Goal: Information Seeking & Learning: Check status

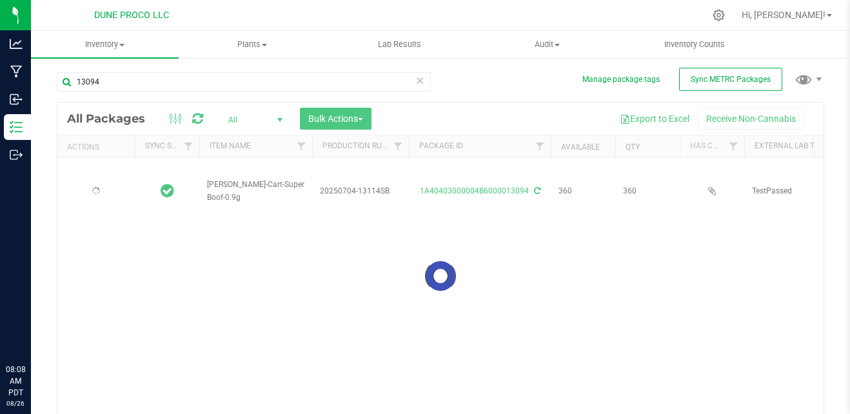
type input "[DATE]"
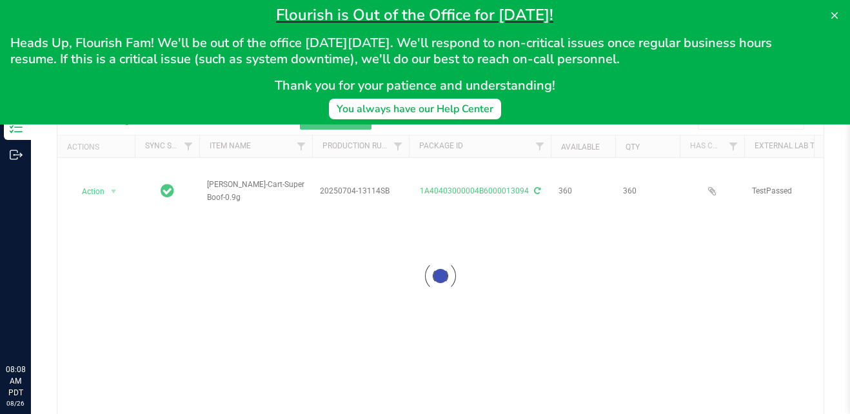
click at [269, 82] on input "13094" at bounding box center [244, 81] width 374 height 19
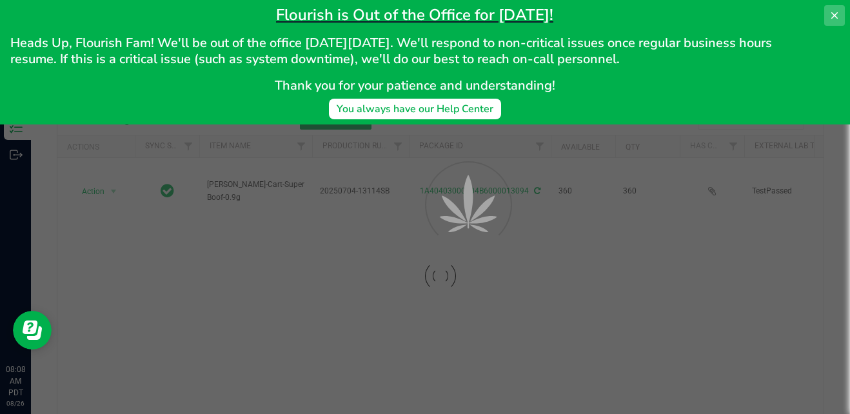
click at [831, 14] on icon at bounding box center [835, 15] width 10 height 10
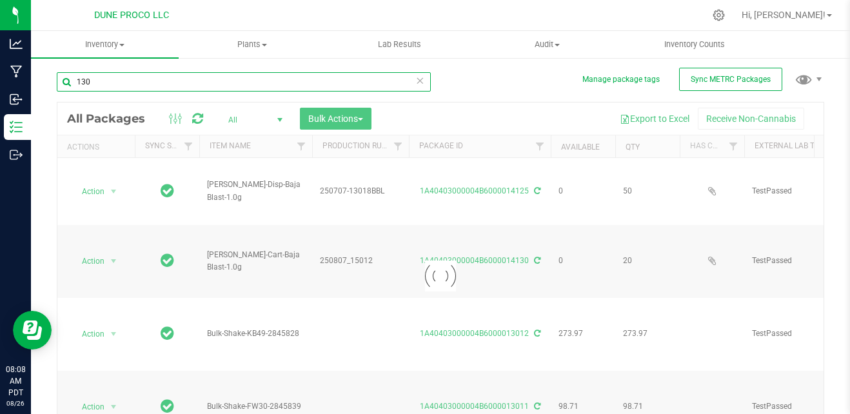
click at [282, 79] on input "130" at bounding box center [244, 81] width 374 height 19
type input "13082"
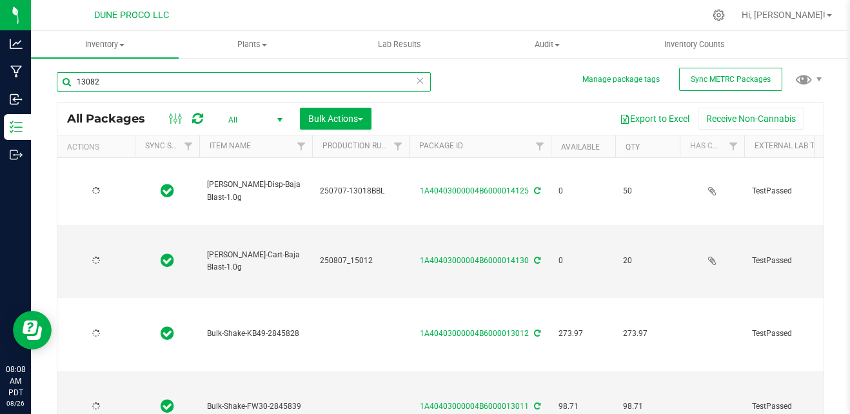
type input "[DATE]"
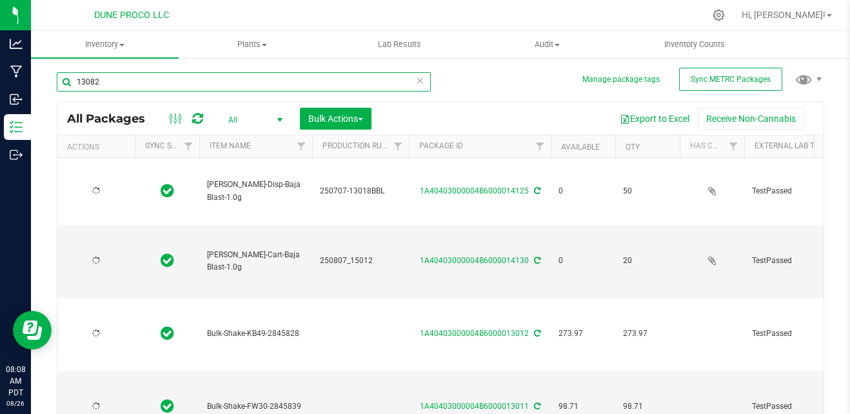
type input "[DATE]"
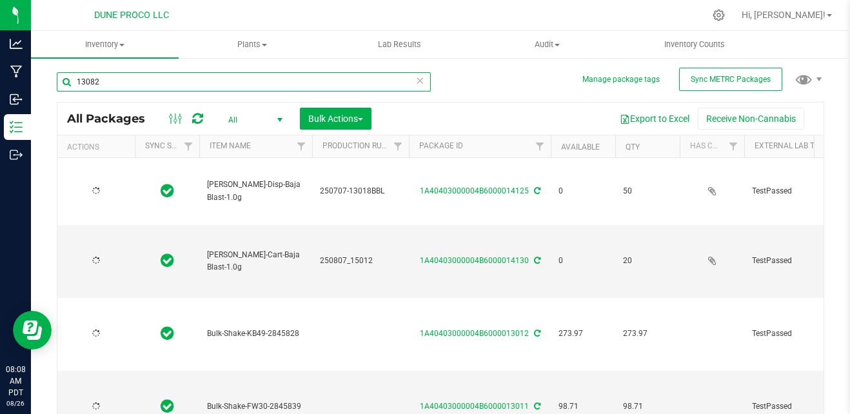
type input "[DATE]"
type input "13082"
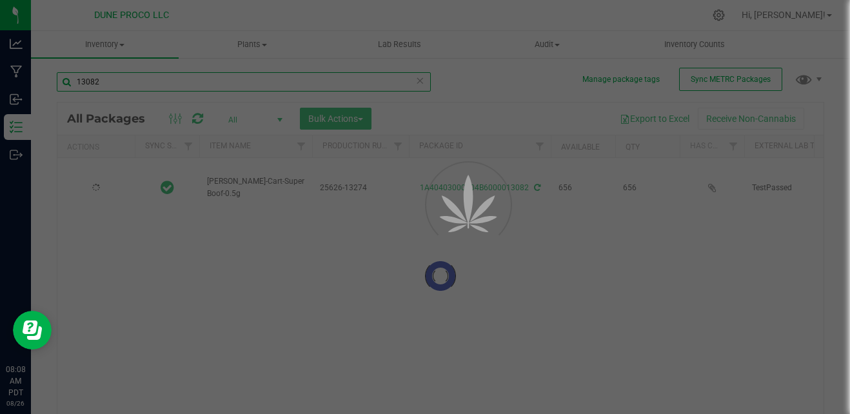
type input "[DATE]"
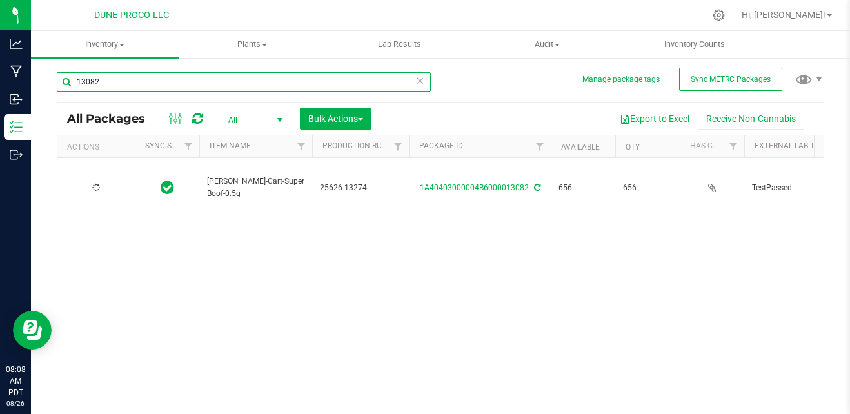
type input "[DATE]"
click at [282, 79] on input "13082" at bounding box center [244, 81] width 374 height 19
click at [125, 86] on input "13082" at bounding box center [244, 81] width 374 height 19
type input "13084"
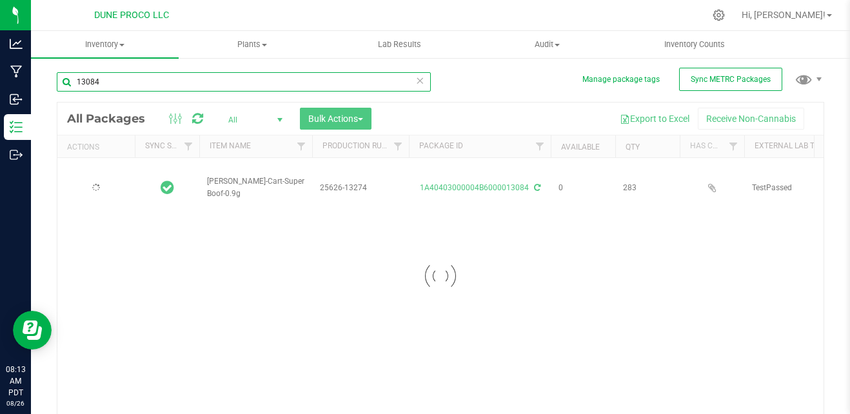
type input "[DATE]"
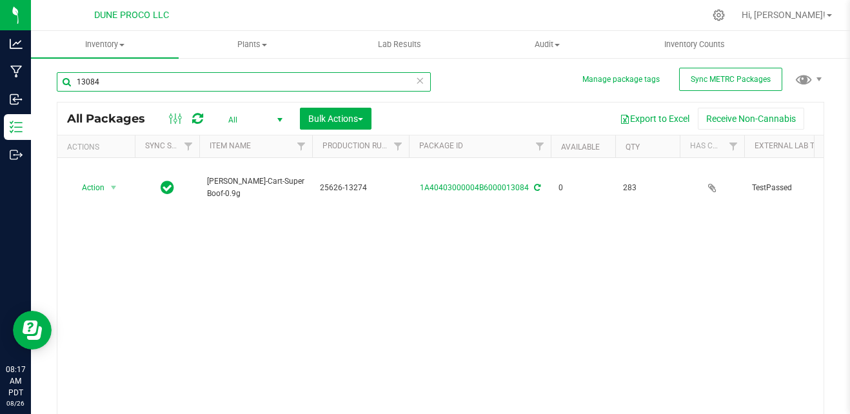
click at [125, 86] on input "13084" at bounding box center [244, 81] width 374 height 19
click at [275, 90] on input "13084" at bounding box center [244, 81] width 374 height 19
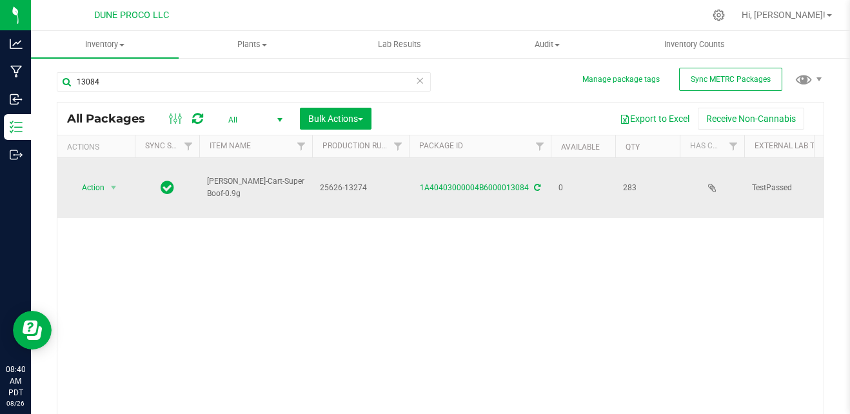
click at [249, 214] on td "[PERSON_NAME]-Cart-Super Boof-0.9g" at bounding box center [255, 188] width 113 height 60
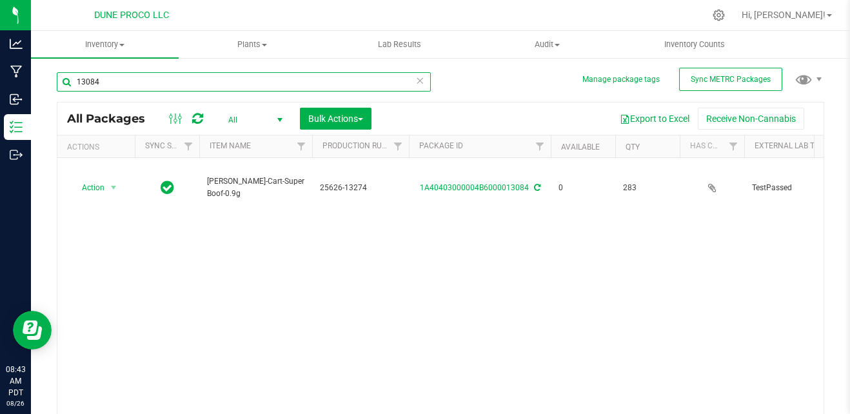
click at [190, 79] on input "13084" at bounding box center [244, 81] width 374 height 19
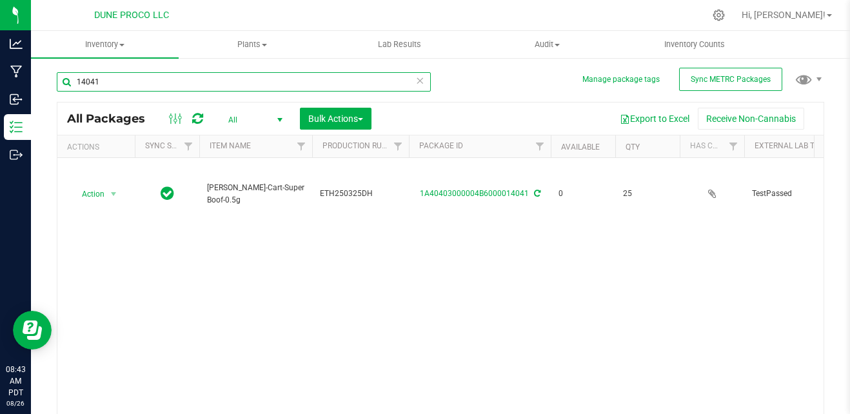
click at [84, 85] on input "14041" at bounding box center [244, 81] width 374 height 19
type input "15041"
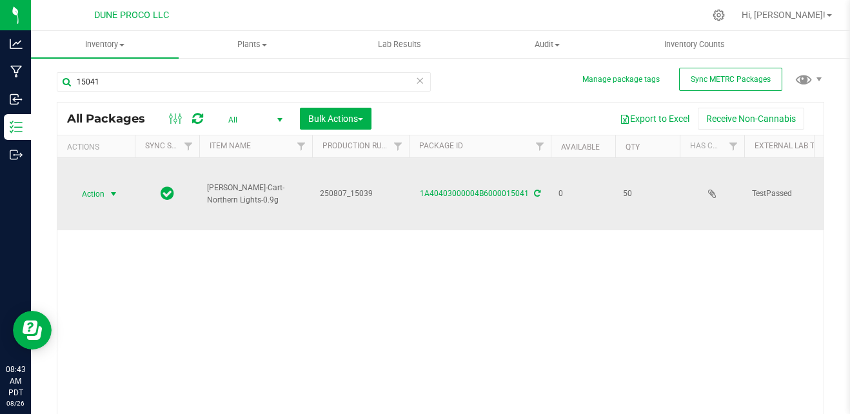
click at [106, 188] on span "select" at bounding box center [114, 194] width 16 height 18
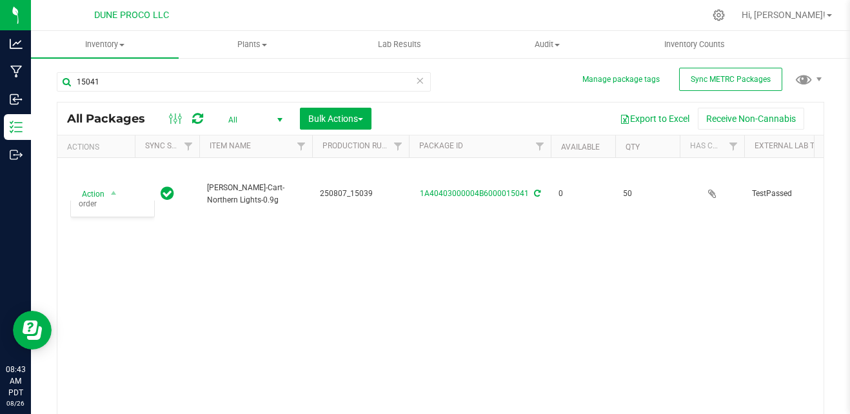
click at [254, 114] on span "All" at bounding box center [252, 120] width 71 height 18
click at [256, 197] on li "All" at bounding box center [252, 197] width 70 height 19
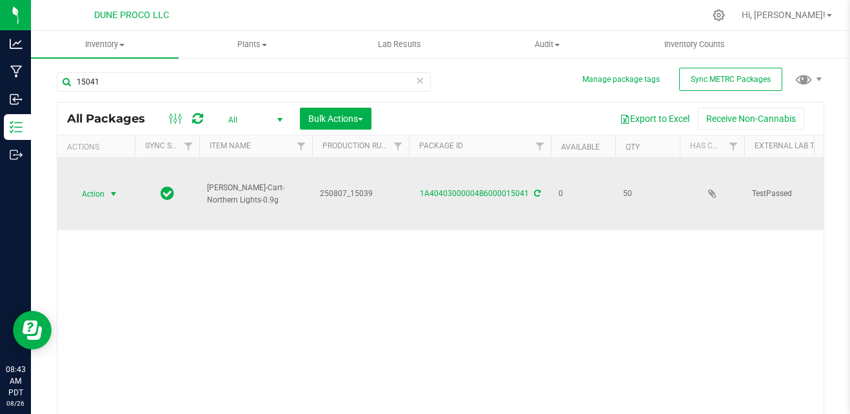
click at [106, 192] on span "select" at bounding box center [114, 194] width 16 height 18
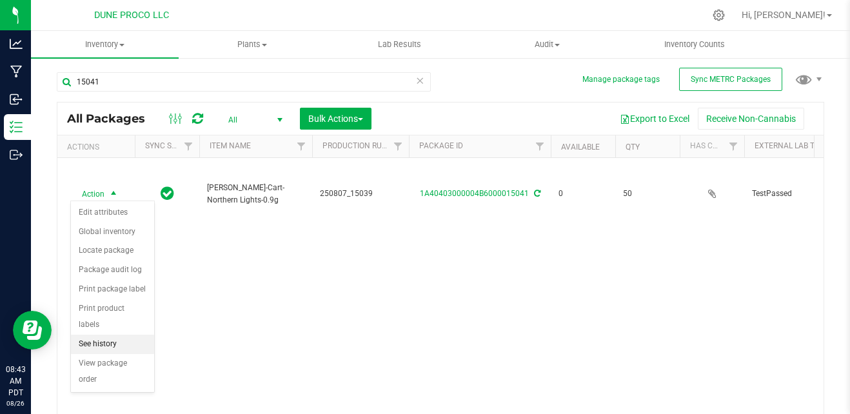
click at [104, 335] on li "See history" at bounding box center [112, 344] width 83 height 19
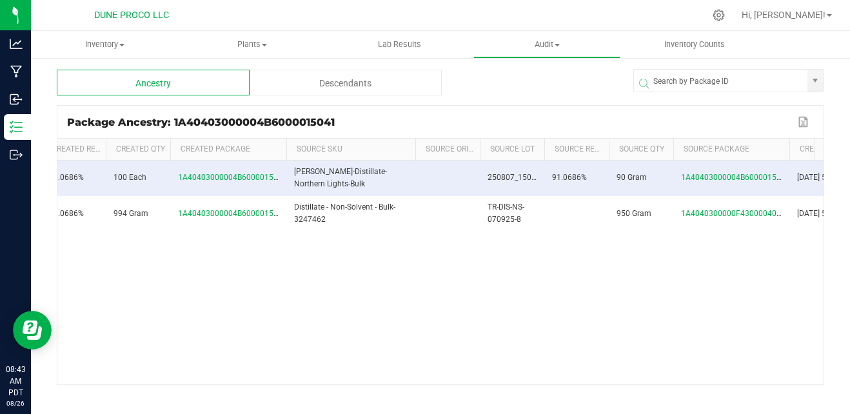
click at [586, 369] on div "0 DUNE PROCO LLC [PERSON_NAME]-Cart-Northern Lights-0.9g 250807_15039 91.0686% …" at bounding box center [440, 273] width 766 height 224
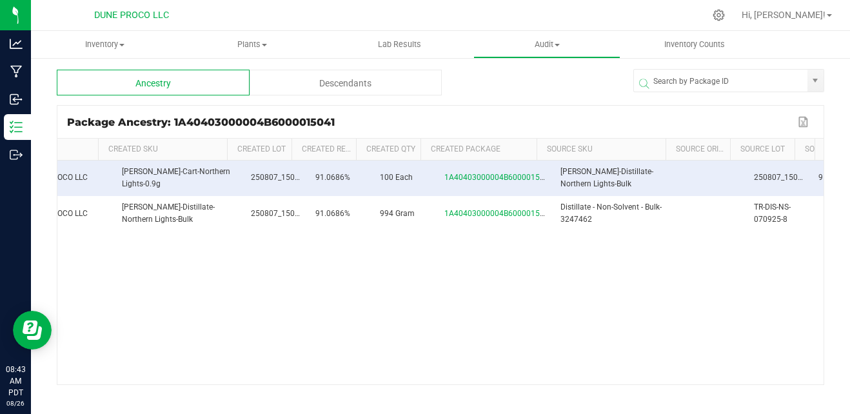
scroll to position [0, 104]
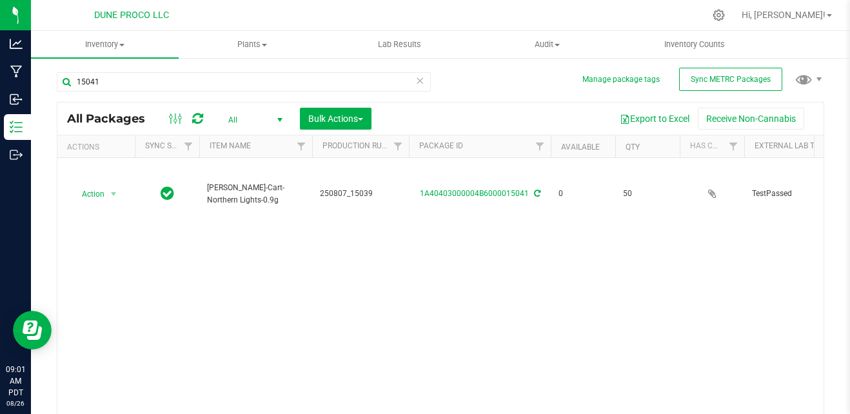
click at [567, 280] on div "Action Action Edit attributes Global inventory Locate package Package audit log…" at bounding box center [440, 288] width 766 height 261
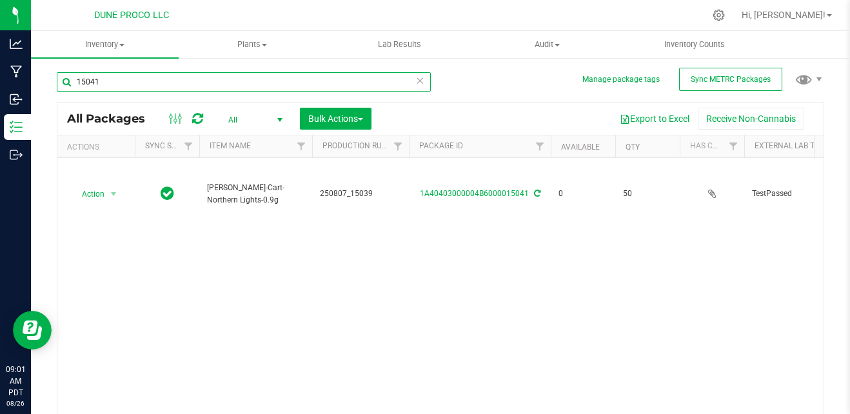
click at [259, 87] on input "15041" at bounding box center [244, 81] width 374 height 19
type input "1"
type input "13084"
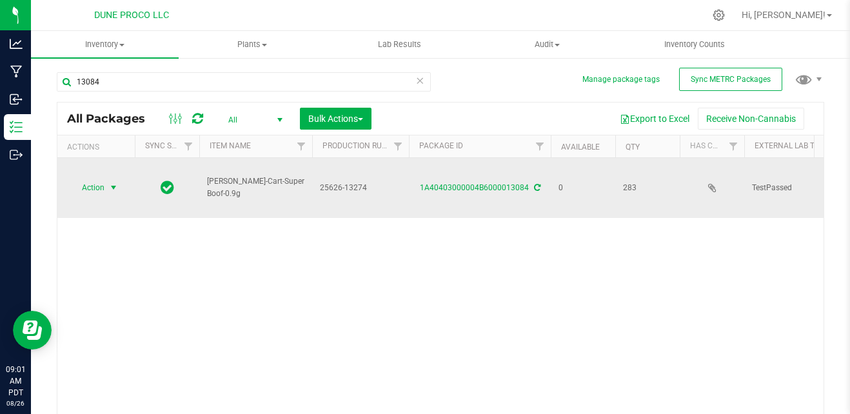
click at [106, 184] on span "select" at bounding box center [114, 188] width 16 height 18
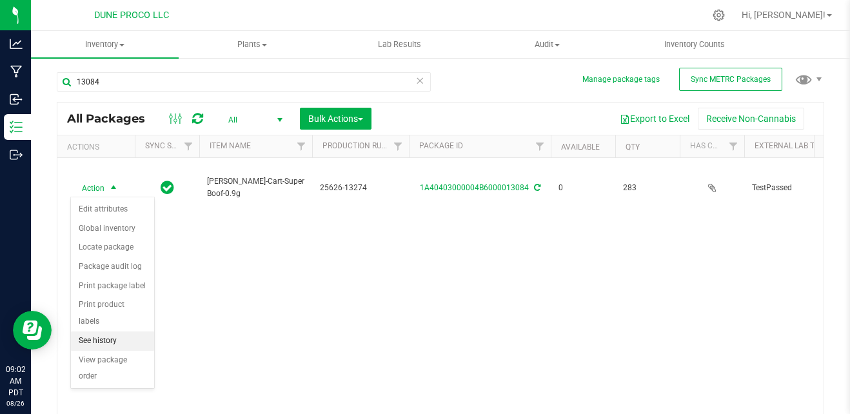
click at [120, 332] on li "See history" at bounding box center [112, 341] width 83 height 19
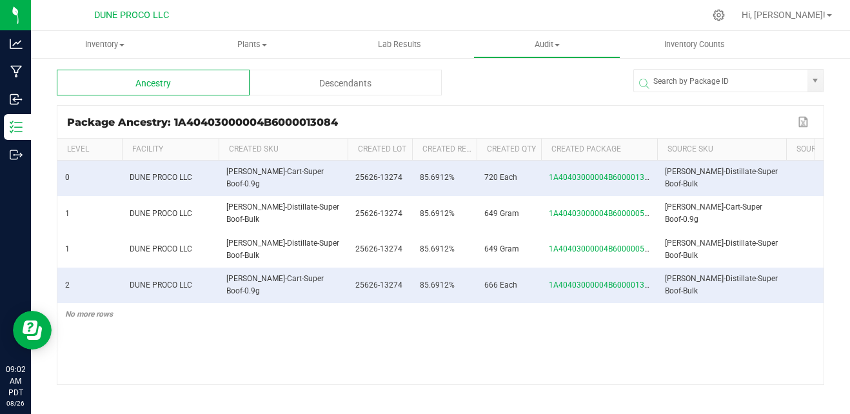
click at [296, 386] on div "Ancestry Descendants Package Ancestry: 1A40403000004B6000013084 Export to Excel…" at bounding box center [441, 258] width 768 height 377
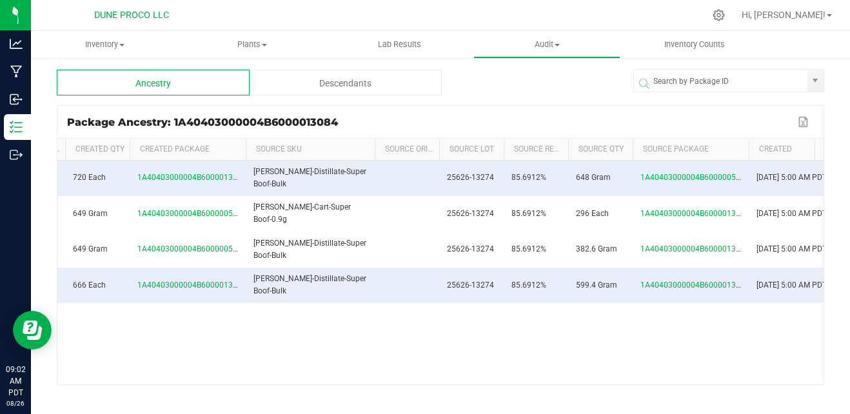
scroll to position [0, 395]
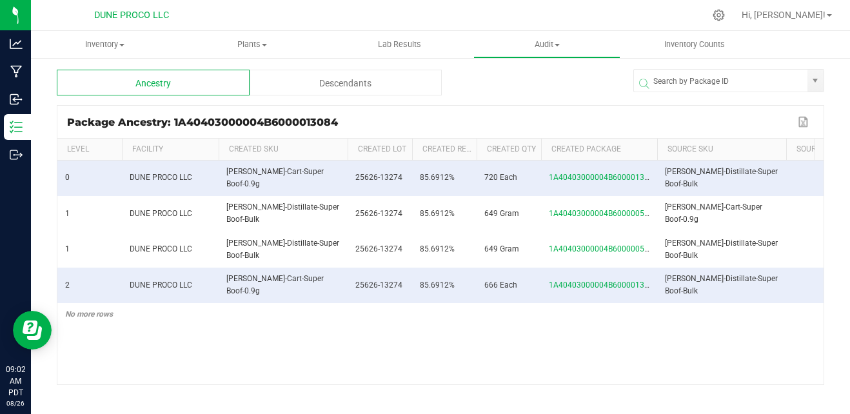
click at [834, 90] on div "Ancestry Descendants Package Ancestry: 1A40403000004B6000013084 Export to Excel…" at bounding box center [440, 258] width 819 height 403
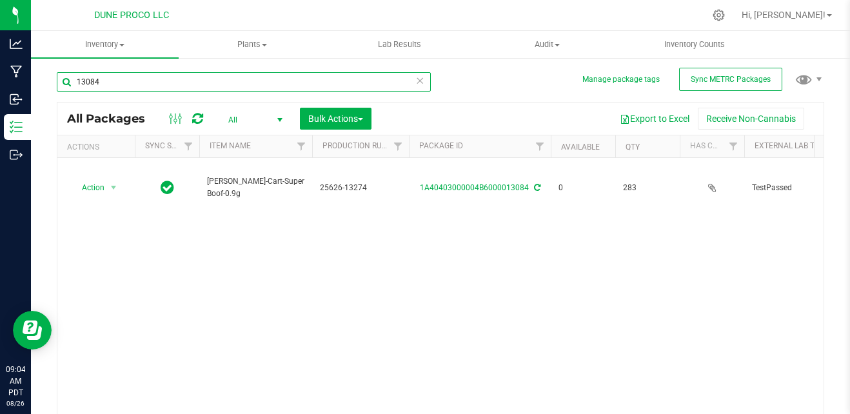
click at [159, 88] on input "13084" at bounding box center [244, 81] width 374 height 19
type input "13337"
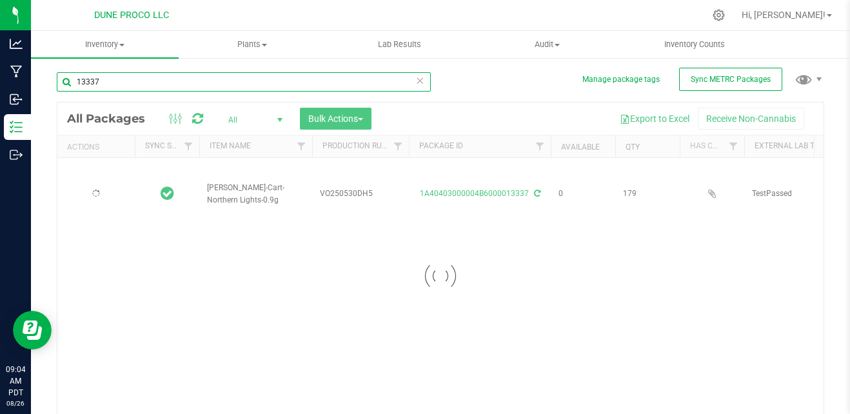
type input "[DATE]"
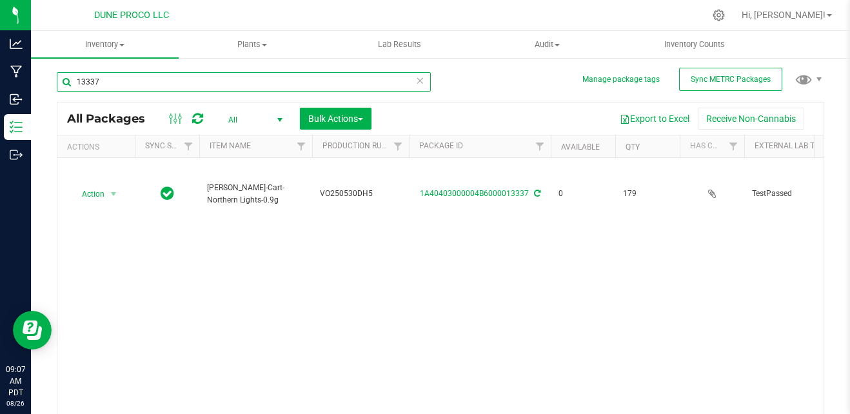
click at [159, 88] on input "13337" at bounding box center [244, 81] width 374 height 19
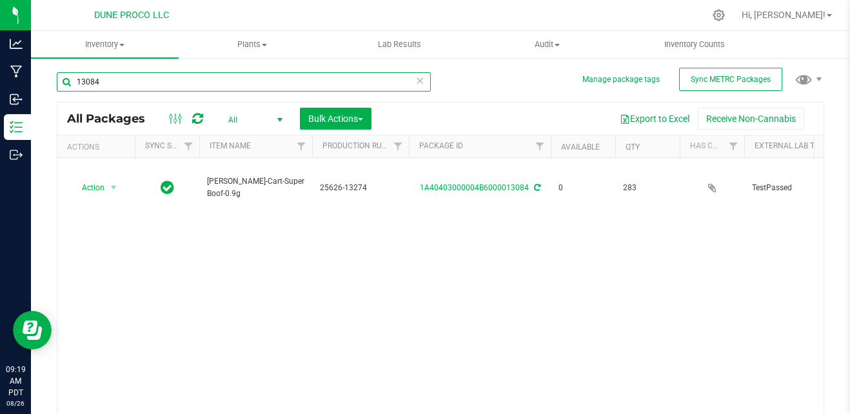
click at [280, 78] on input "13084" at bounding box center [244, 81] width 374 height 19
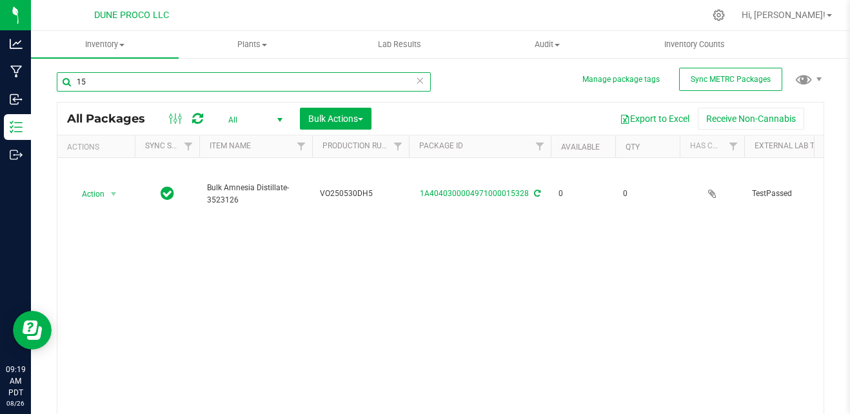
type input "1"
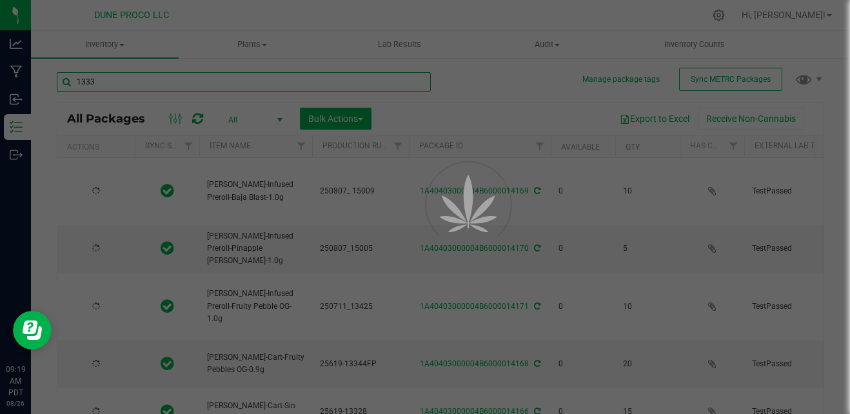
type input "13337"
type input "[DATE]"
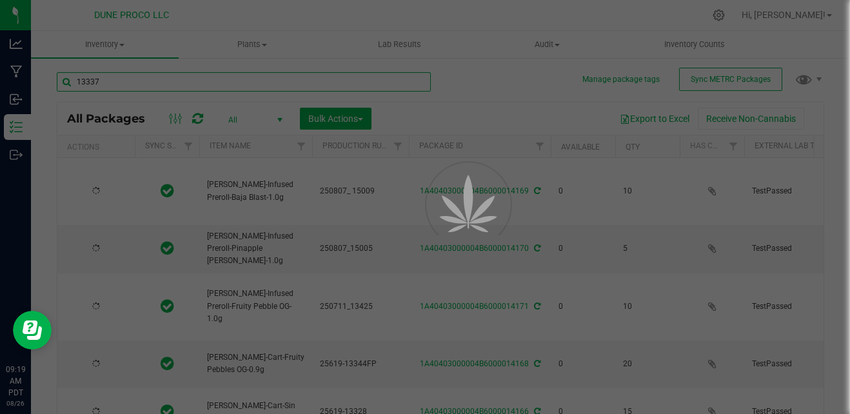
type input "[DATE]"
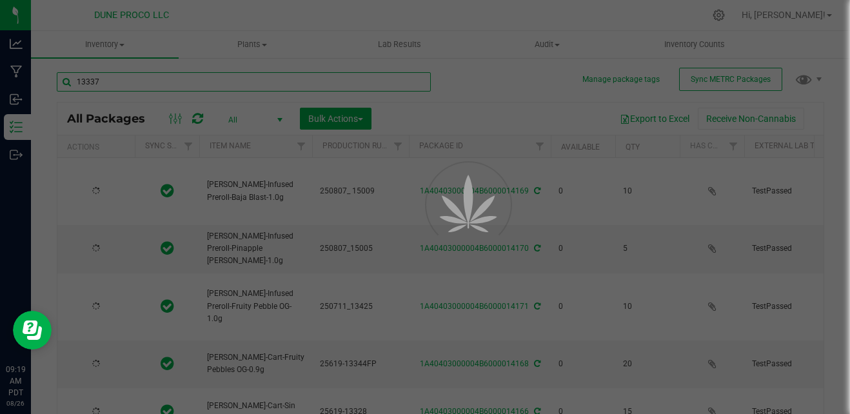
type input "[DATE]"
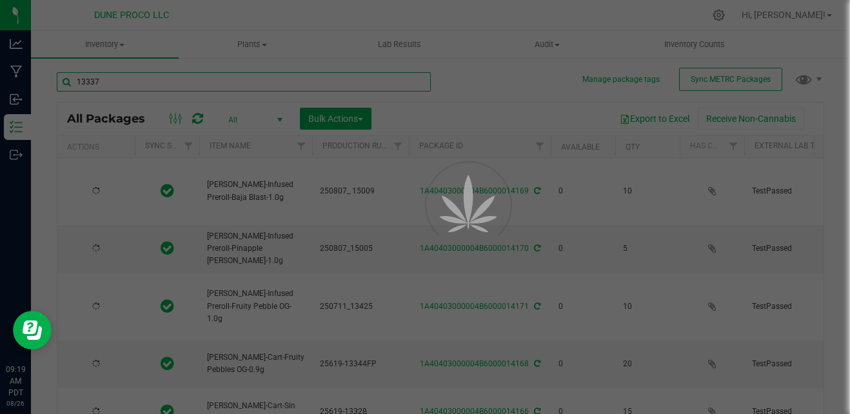
type input "[DATE]"
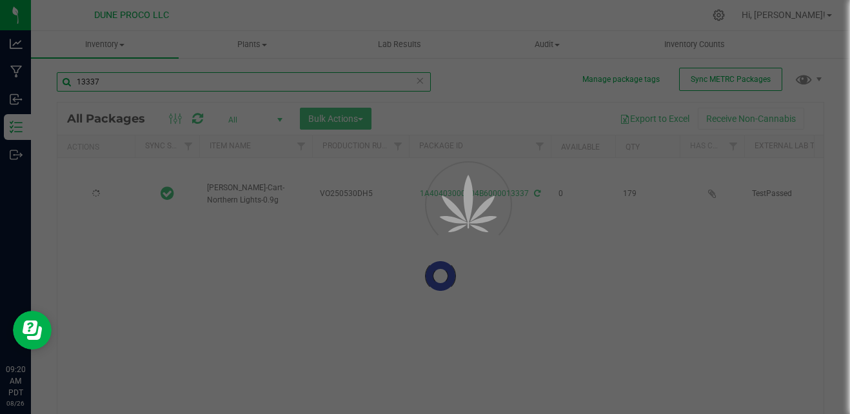
type input "[DATE]"
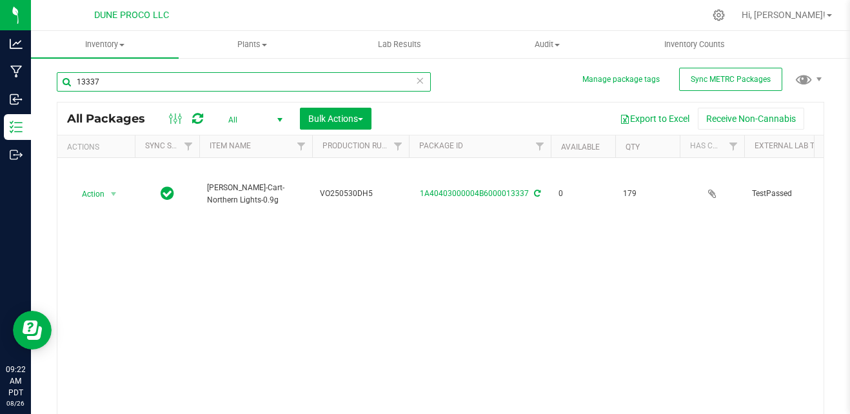
click at [280, 78] on input "13337" at bounding box center [244, 81] width 374 height 19
click at [303, 80] on input "13337" at bounding box center [244, 81] width 374 height 19
type input "13082"
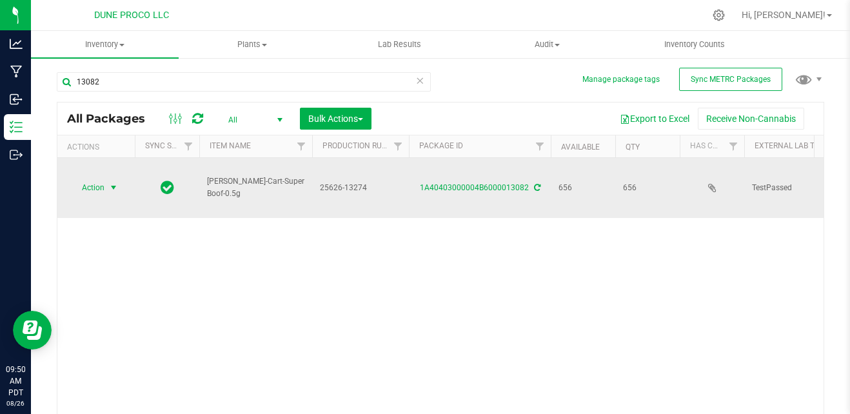
click at [91, 179] on span "Action" at bounding box center [87, 188] width 35 height 18
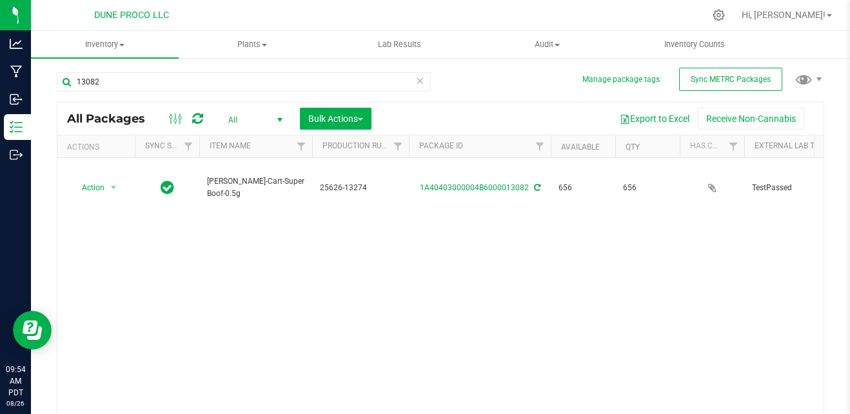
click at [348, 306] on div "Action Action Adjust qty Create package Edit attributes Global inventory Locate…" at bounding box center [440, 288] width 766 height 261
drag, startPoint x: 348, startPoint y: 306, endPoint x: 321, endPoint y: 308, distance: 27.8
click at [321, 308] on div "Action Action Adjust qty Create package Edit attributes Global inventory Locate…" at bounding box center [440, 288] width 766 height 261
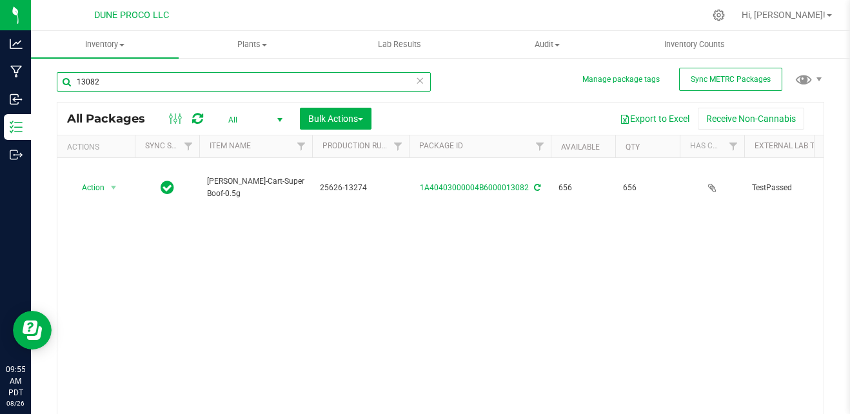
click at [187, 74] on input "13082" at bounding box center [244, 81] width 374 height 19
click at [187, 74] on input "15014" at bounding box center [244, 81] width 374 height 19
click at [137, 82] on input "15014" at bounding box center [244, 81] width 374 height 19
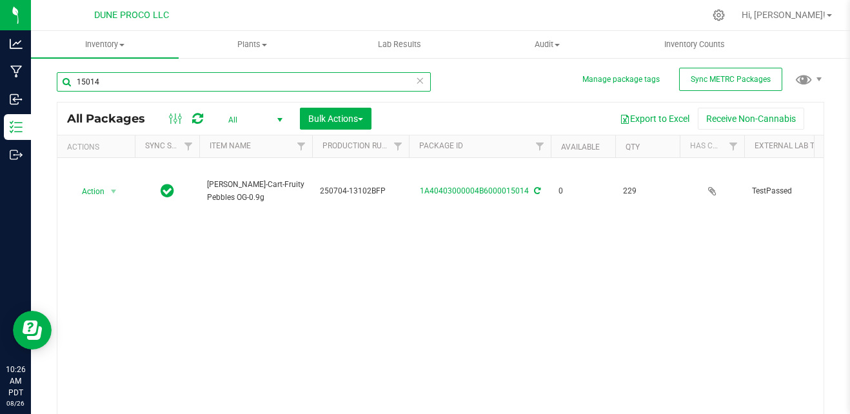
click at [137, 82] on input "15014" at bounding box center [244, 81] width 374 height 19
click at [137, 82] on input "13082" at bounding box center [244, 81] width 374 height 19
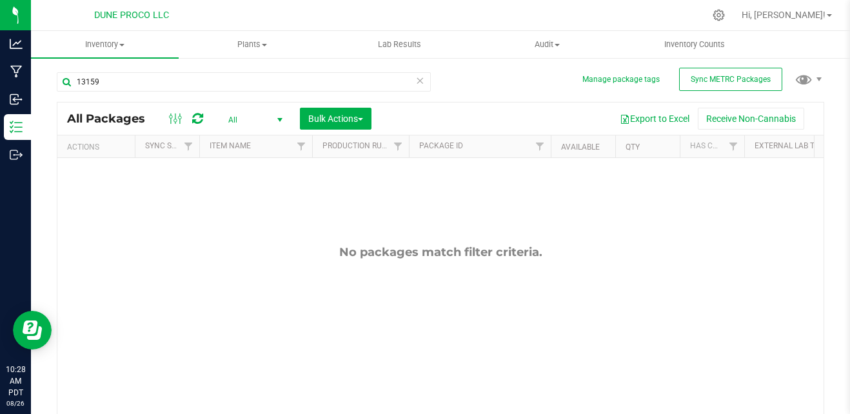
click at [301, 220] on div "No packages match filter criteria." at bounding box center [440, 332] width 766 height 348
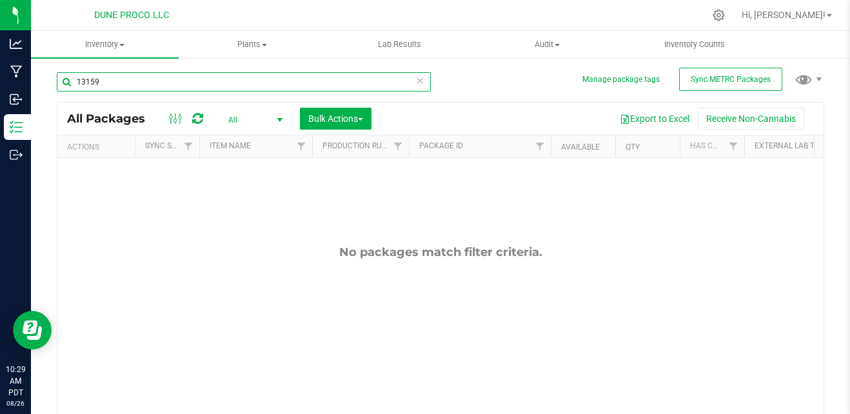
click at [120, 73] on input "13159" at bounding box center [244, 81] width 374 height 19
type input "13161"
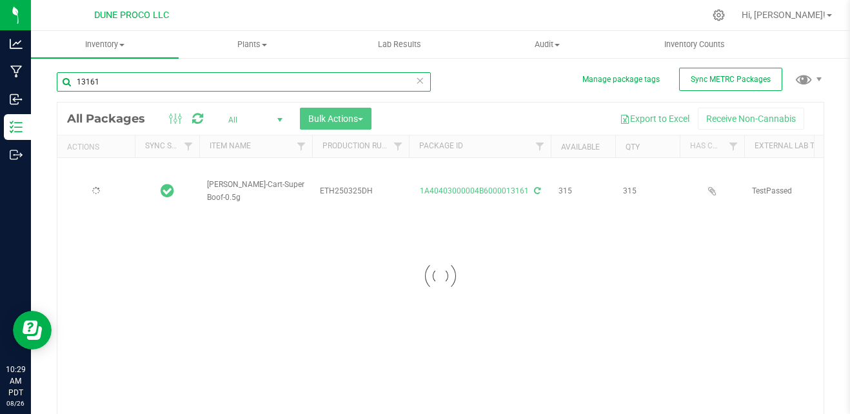
type input "[DATE]"
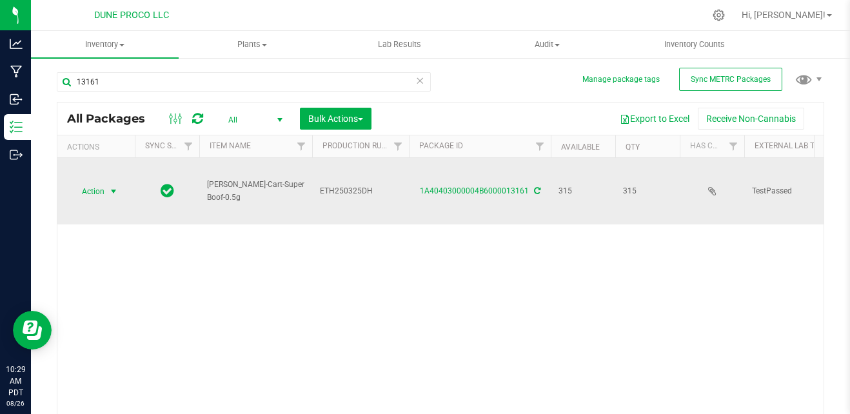
click at [119, 187] on span "select" at bounding box center [114, 192] width 16 height 18
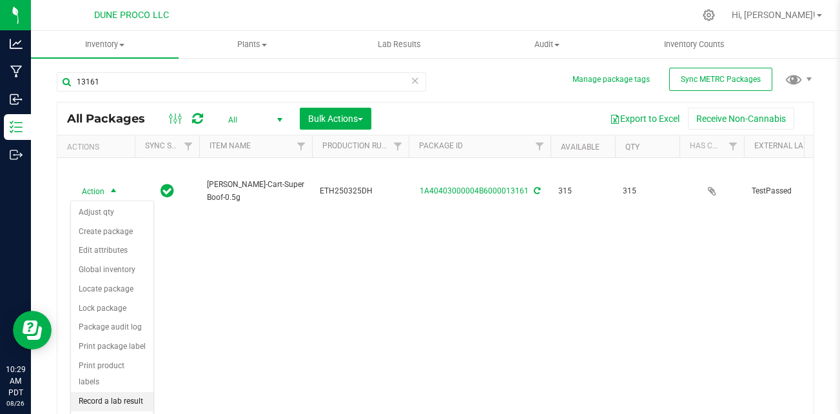
click at [154, 388] on div "Action Adjust qty Create package Edit attributes Global inventory Locate packag…" at bounding box center [112, 337] width 84 height 272
drag, startPoint x: 138, startPoint y: 390, endPoint x: 161, endPoint y: 392, distance: 22.6
click at [161, 392] on body "Analytics Manufacturing Inbound Inventory Outbound 10:31 AM PDT [DATE] 08/26 DU…" at bounding box center [420, 207] width 840 height 414
click at [249, 326] on div "Action Action Adjust qty Create package Edit attributes Global inventory Locate…" at bounding box center [435, 288] width 757 height 261
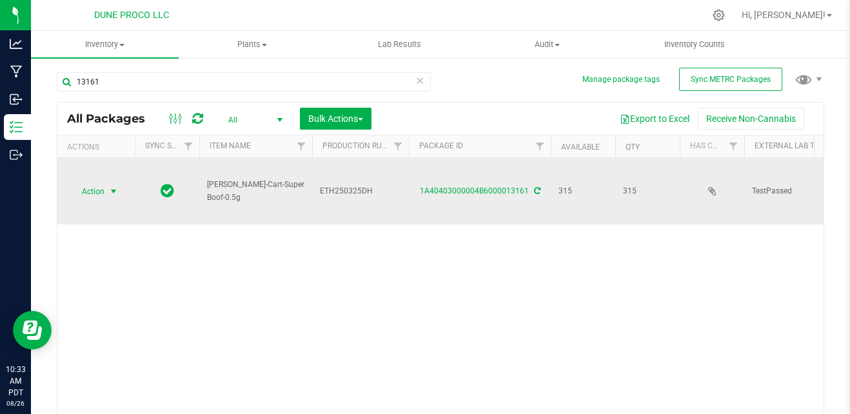
click at [113, 190] on span "select" at bounding box center [113, 191] width 10 height 10
click at [108, 192] on span "select" at bounding box center [114, 192] width 16 height 18
click at [122, 200] on div "Action Action Adjust qty Create package Edit attributes Global inventory Locate…" at bounding box center [96, 192] width 62 height 18
click at [107, 195] on span "select" at bounding box center [114, 192] width 16 height 18
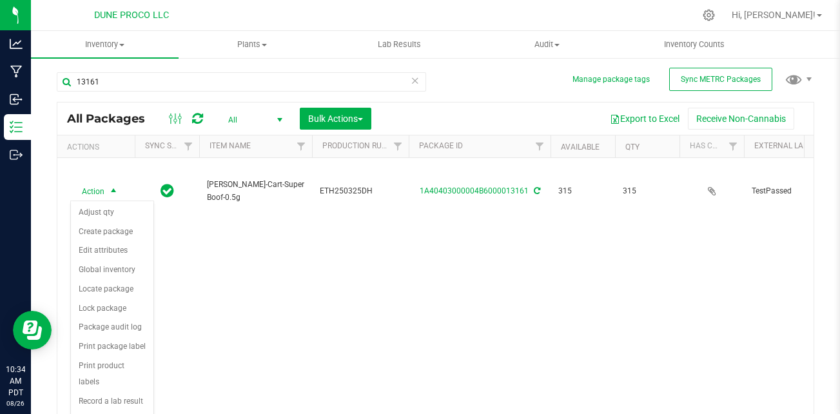
click at [219, 393] on div "Action Action Adjust qty Create package Edit attributes Global inventory Locate…" at bounding box center [435, 288] width 757 height 261
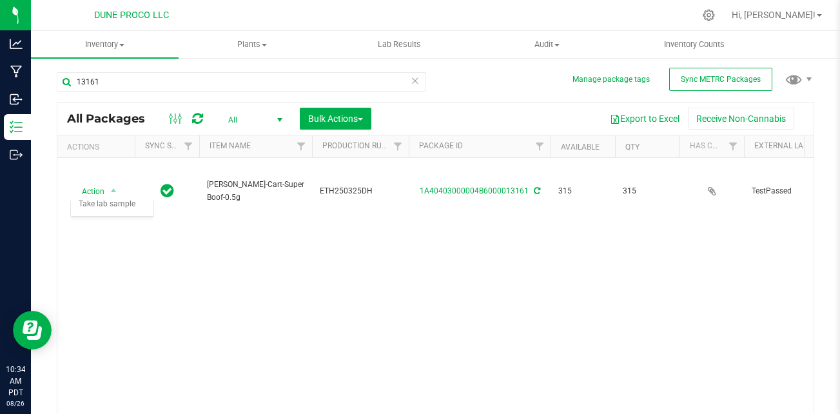
click at [219, 390] on div "Action Action Adjust qty Create package Edit attributes Global inventory Locate…" at bounding box center [435, 288] width 757 height 261
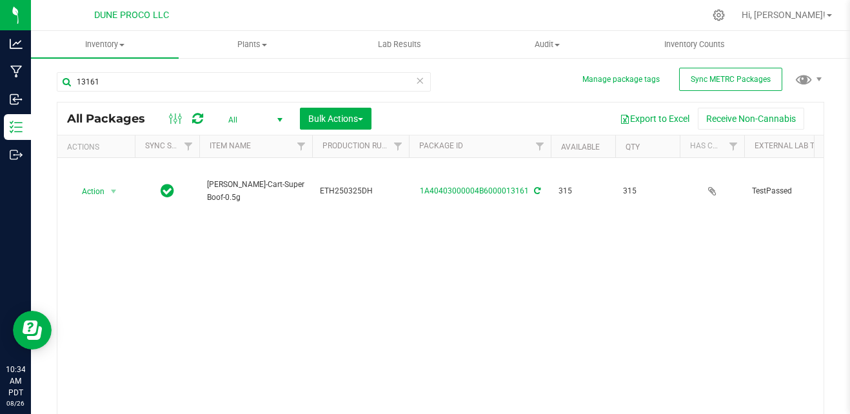
click at [219, 381] on div "Action Action Adjust qty Create package Edit attributes Global inventory Locate…" at bounding box center [440, 288] width 766 height 261
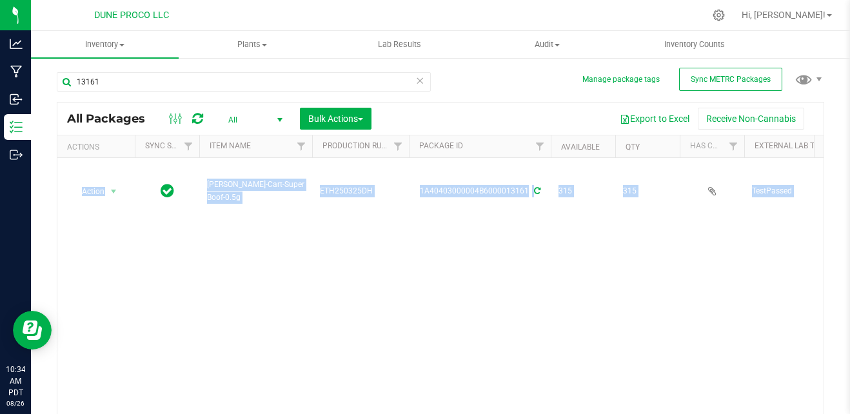
drag, startPoint x: 219, startPoint y: 381, endPoint x: 199, endPoint y: 372, distance: 22.2
click at [199, 372] on div "Action Action Adjust qty Create package Edit attributes Global inventory Locate…" at bounding box center [440, 288] width 766 height 261
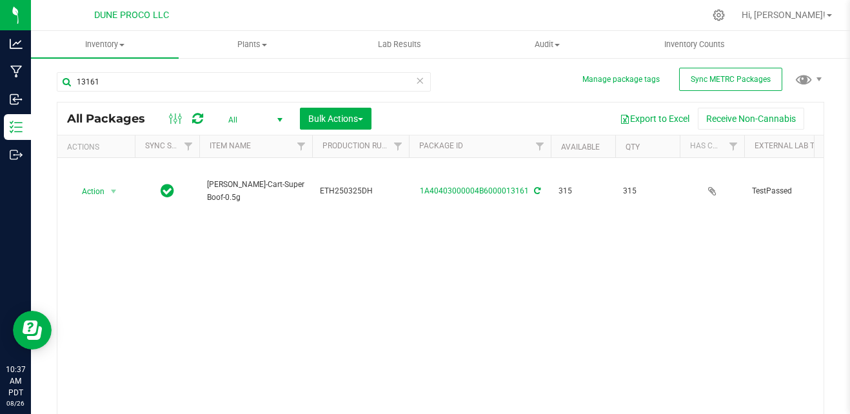
click at [495, 343] on div "Action Action Adjust qty Create package Edit attributes Global inventory Locate…" at bounding box center [440, 288] width 766 height 261
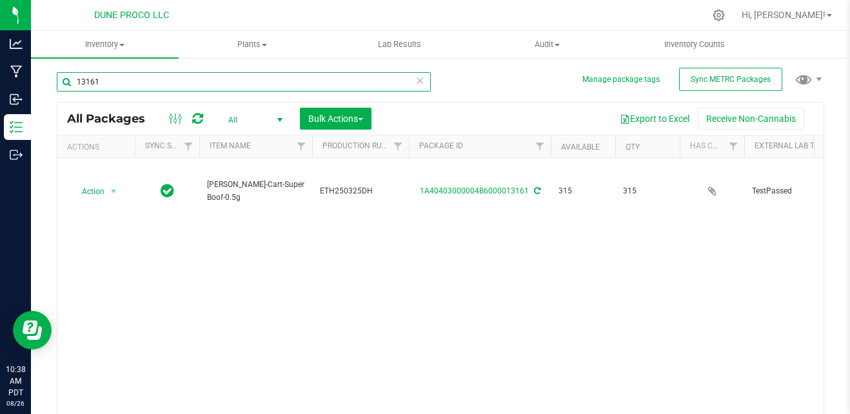
click at [206, 88] on input "13161" at bounding box center [244, 81] width 374 height 19
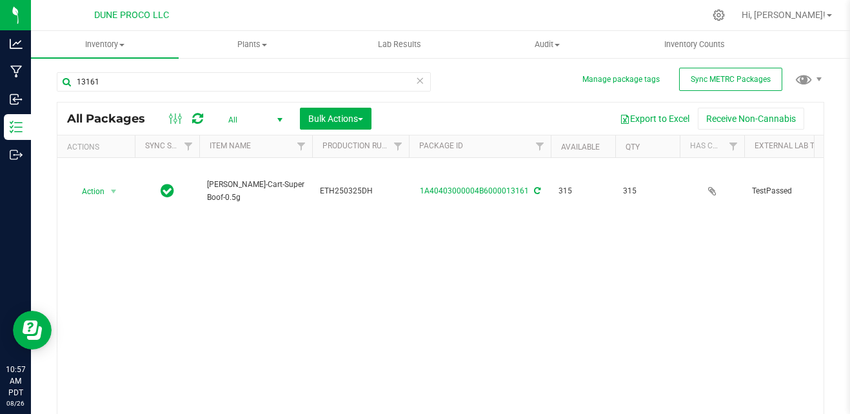
click at [161, 272] on div "Action Action Adjust qty Create package Edit attributes Global inventory Locate…" at bounding box center [440, 288] width 766 height 261
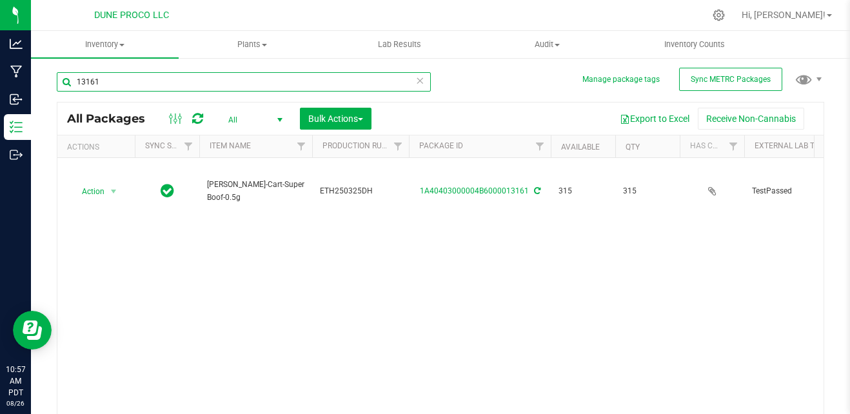
click at [175, 75] on input "13161" at bounding box center [244, 81] width 374 height 19
click at [112, 85] on input "13161" at bounding box center [244, 81] width 374 height 19
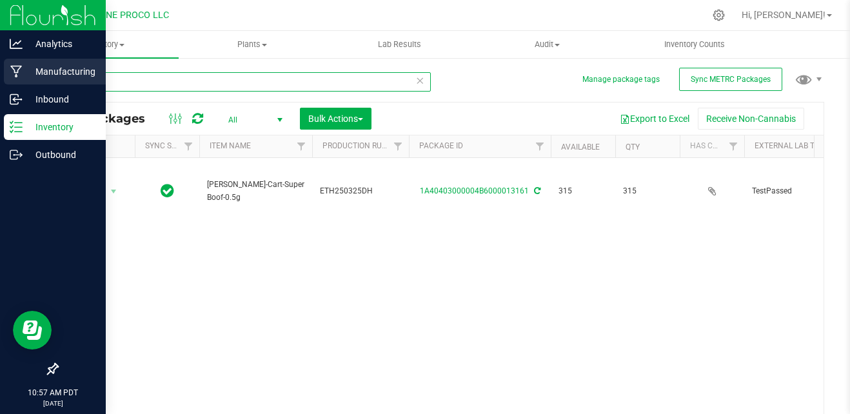
drag, startPoint x: 112, startPoint y: 85, endPoint x: 0, endPoint y: 79, distance: 112.4
click at [0, 79] on html "Analytics Manufacturing Inbound Inventory Outbound 10:57 AM PDT [DATE] 08/26 DU…" at bounding box center [425, 207] width 850 height 414
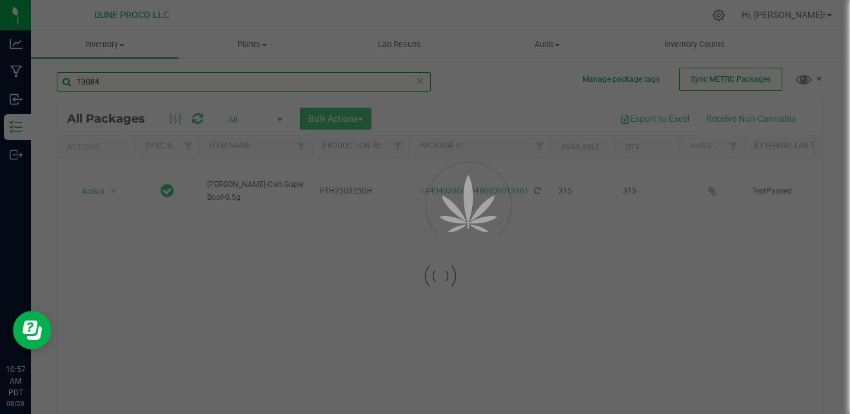
type input "13084"
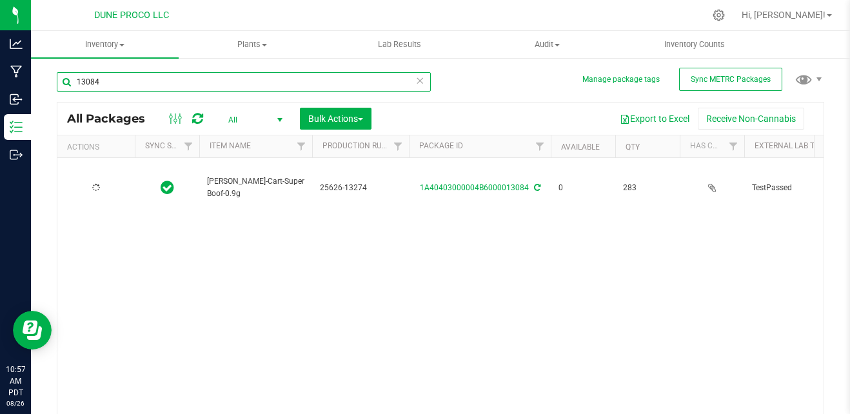
type input "[DATE]"
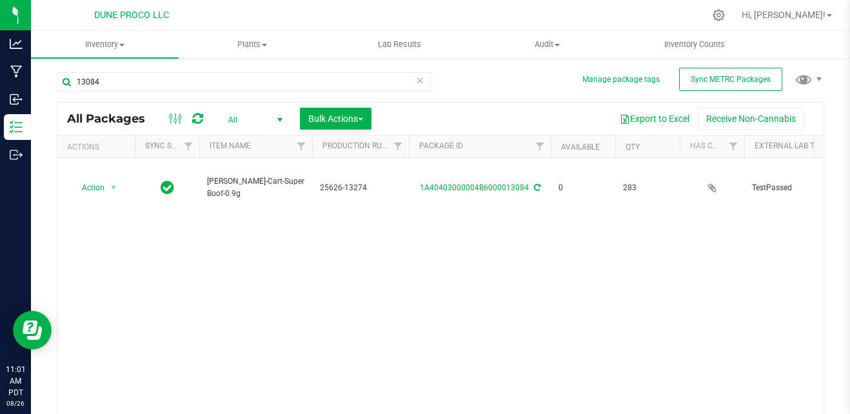
click at [379, 220] on div "Action Action Edit attributes Global inventory Locate package Package audit log…" at bounding box center [440, 288] width 766 height 261
click at [376, 235] on div "Action Action Edit attributes Global inventory Locate package Package audit log…" at bounding box center [440, 288] width 766 height 261
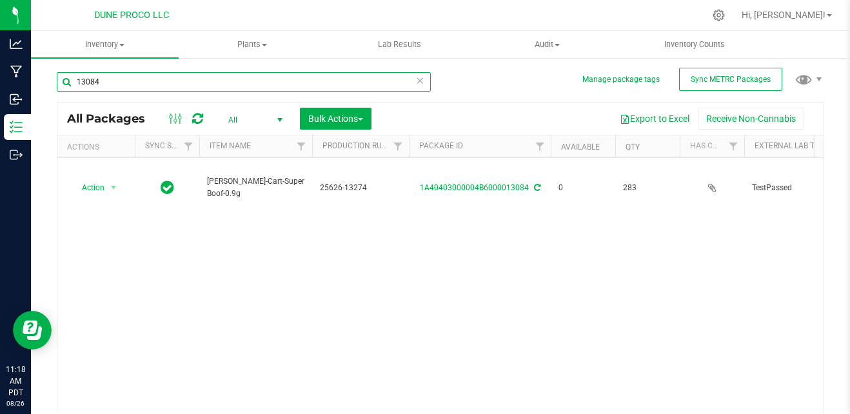
click at [159, 83] on input "13084" at bounding box center [244, 81] width 374 height 19
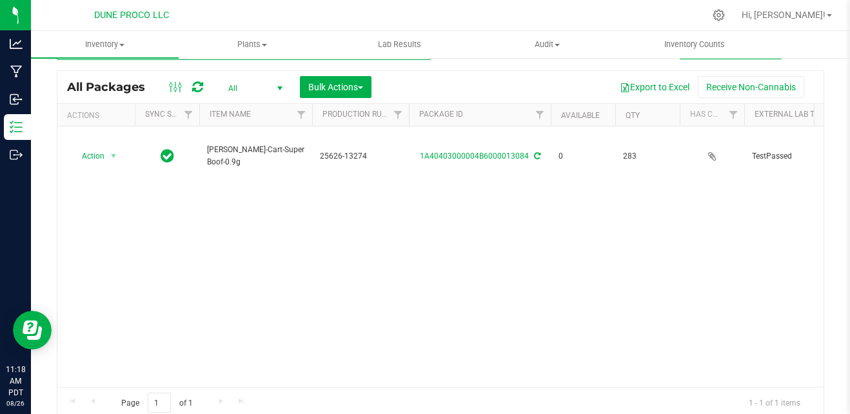
scroll to position [36, 0]
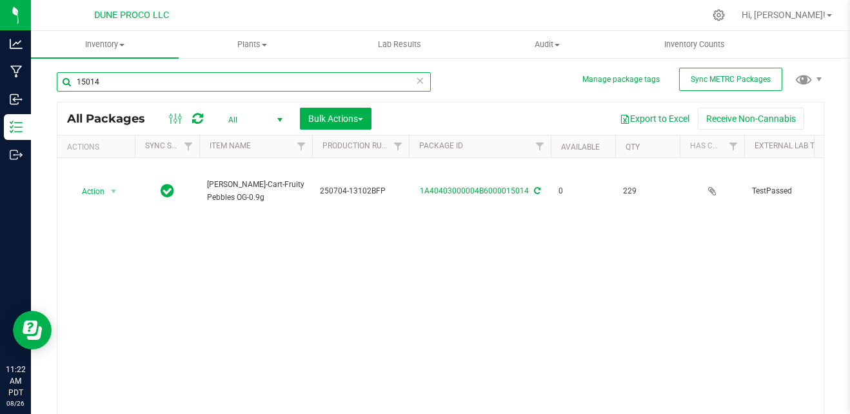
click at [233, 85] on input "15014" at bounding box center [244, 81] width 374 height 19
click at [233, 85] on input "13161" at bounding box center [244, 81] width 374 height 19
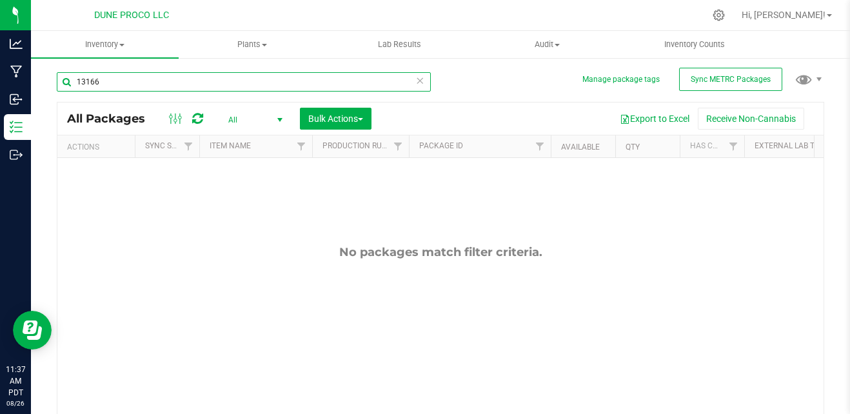
type input "13166"
